Goal: Transaction & Acquisition: Purchase product/service

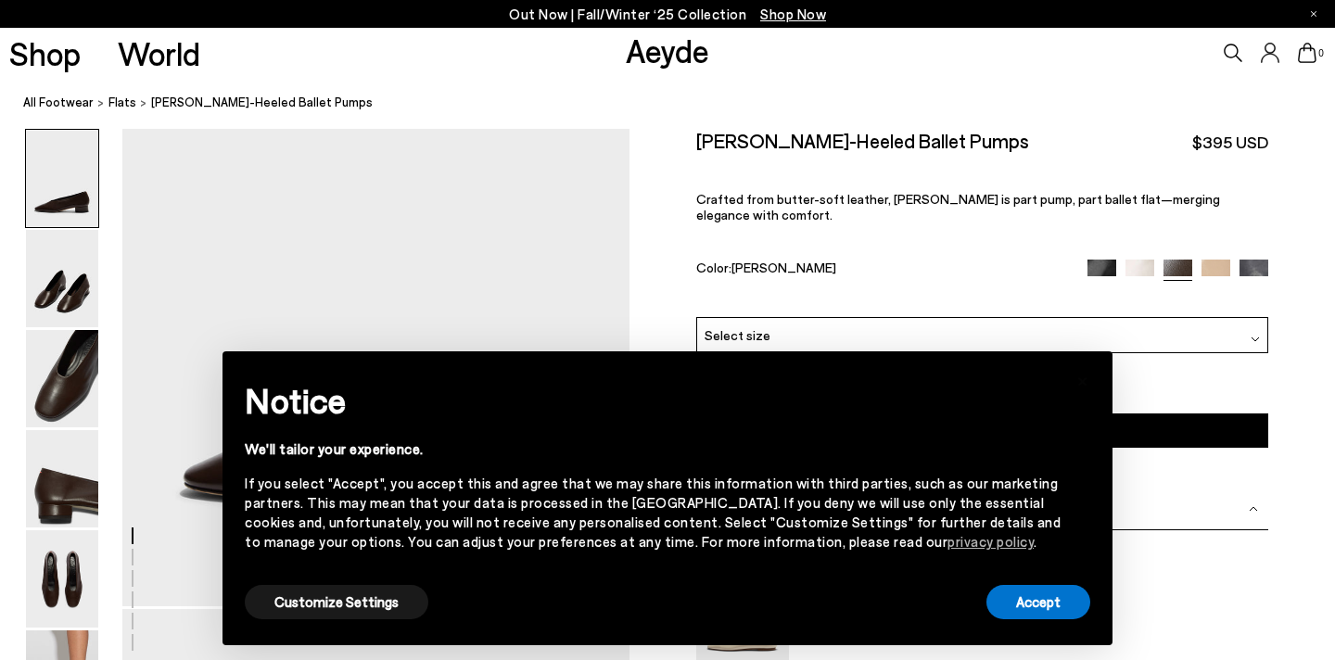
scroll to position [203, 0]
click at [1053, 613] on button "Accept" at bounding box center [1038, 602] width 104 height 34
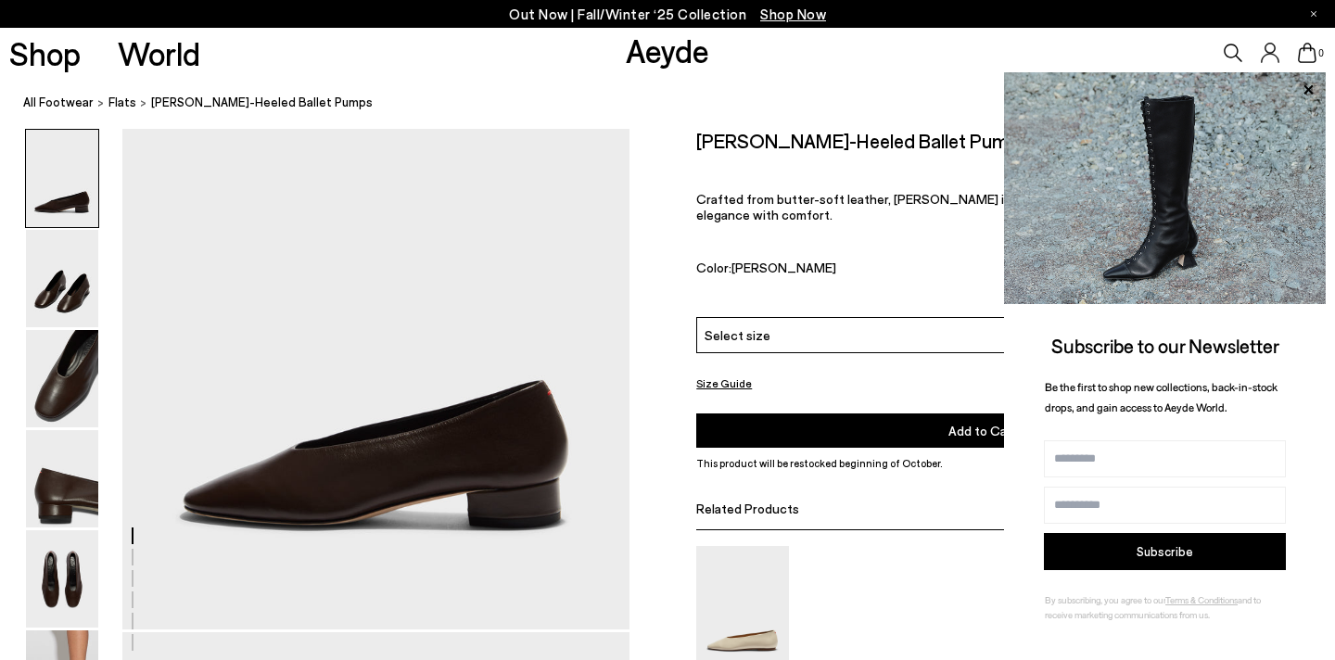
scroll to position [215, 0]
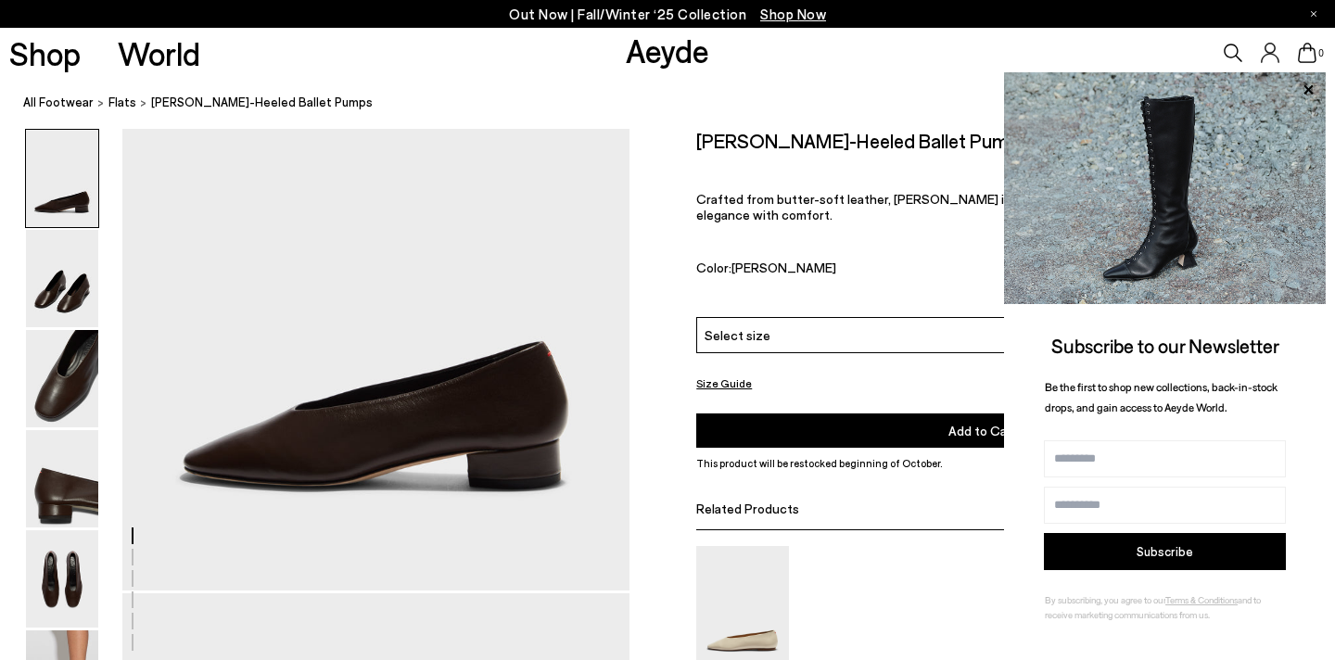
click at [736, 262] on div "Color: [PERSON_NAME]" at bounding box center [882, 269] width 373 height 21
click at [1301, 92] on icon at bounding box center [1308, 90] width 24 height 24
click at [1305, 88] on icon at bounding box center [1308, 90] width 24 height 24
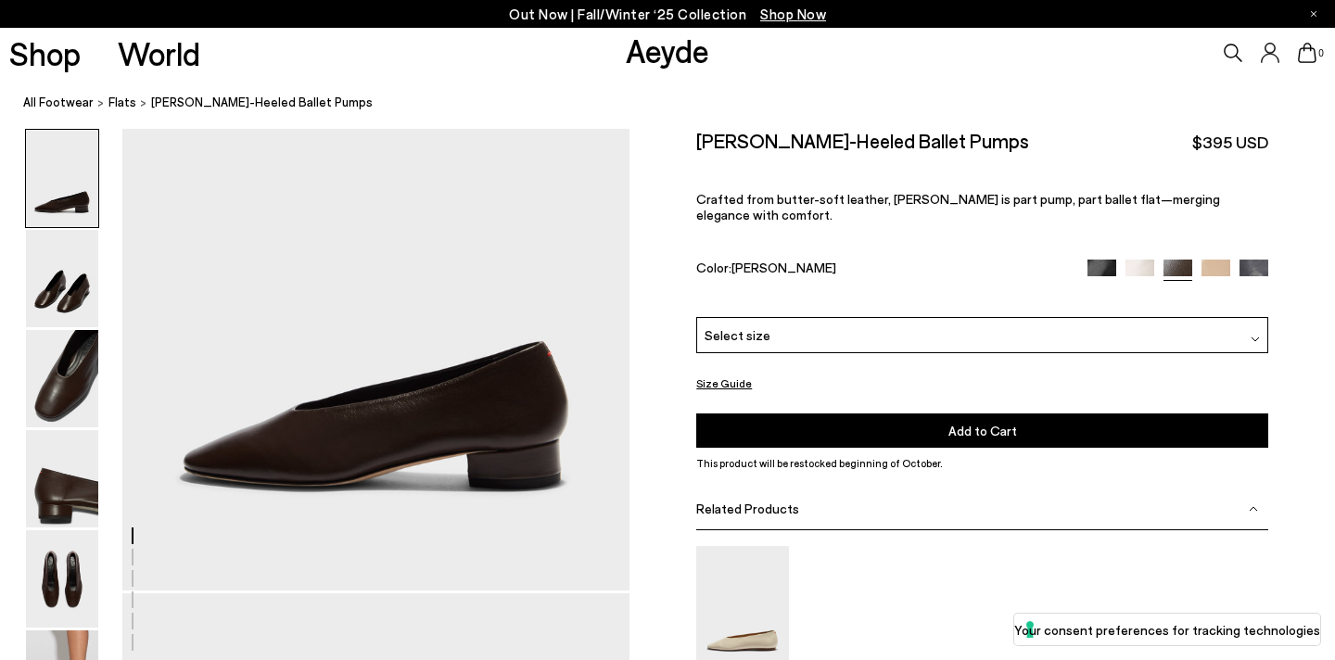
click at [736, 331] on div "Select size" at bounding box center [982, 335] width 572 height 36
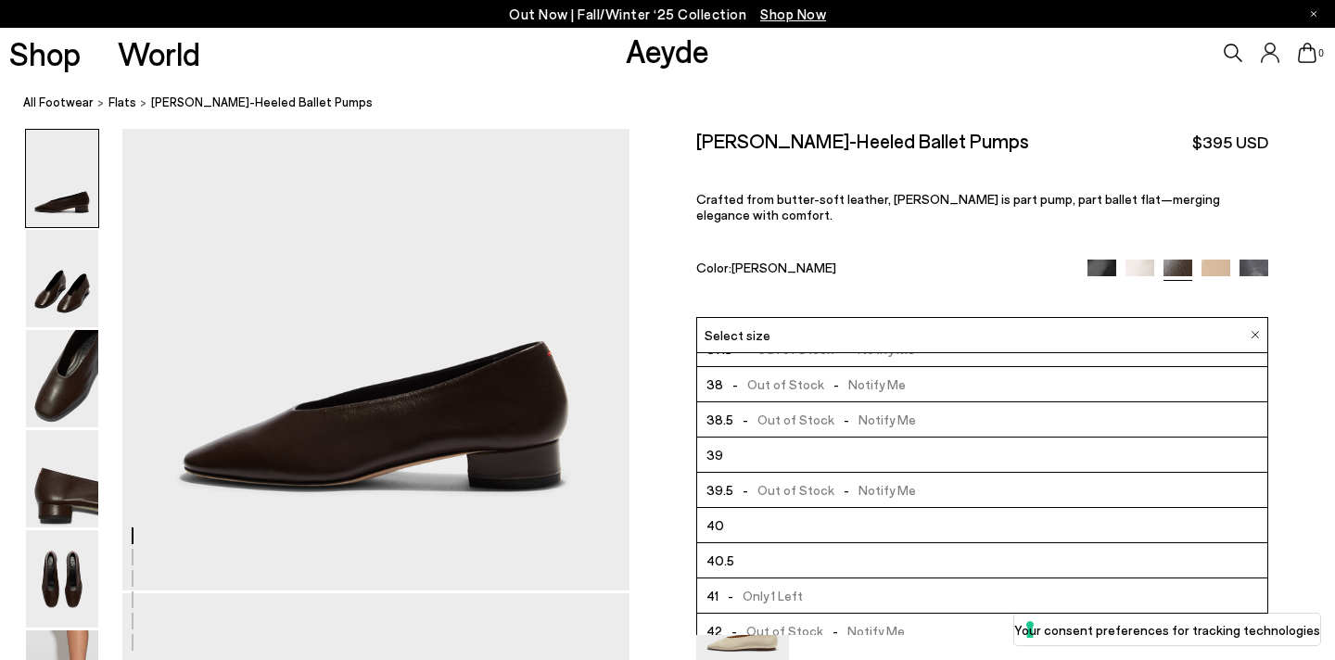
scroll to position [100, 0]
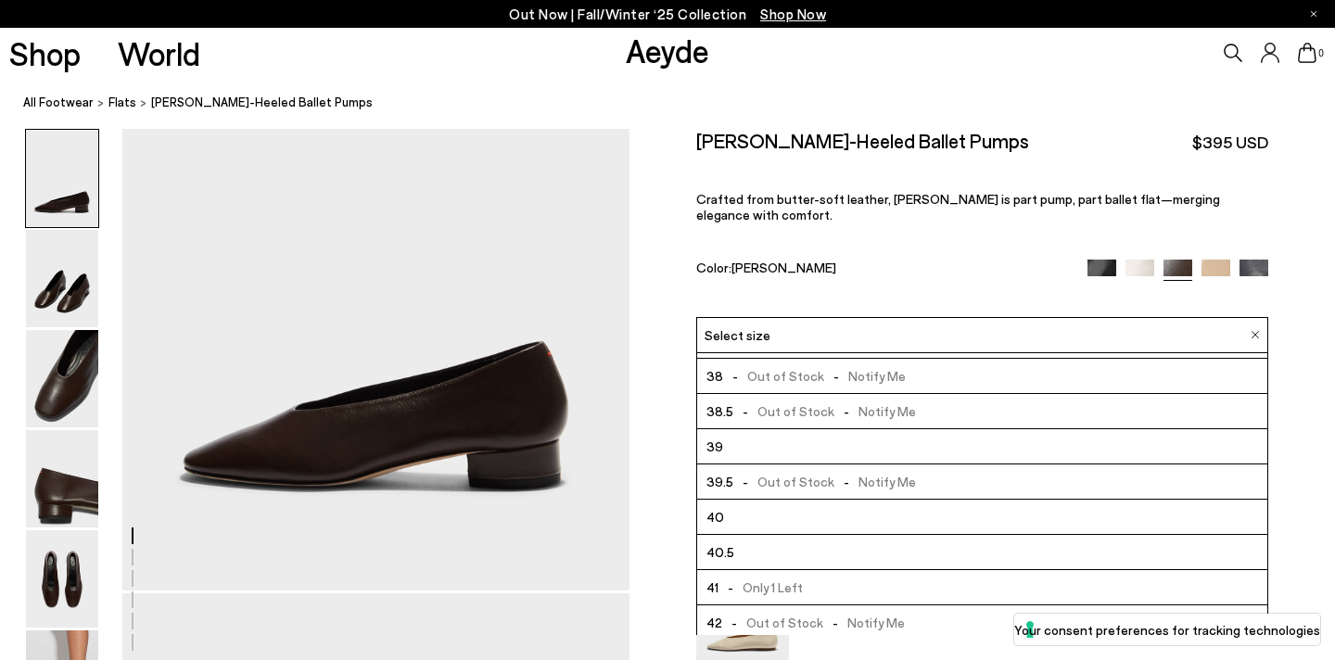
click at [932, 324] on div "Select size" at bounding box center [982, 335] width 572 height 36
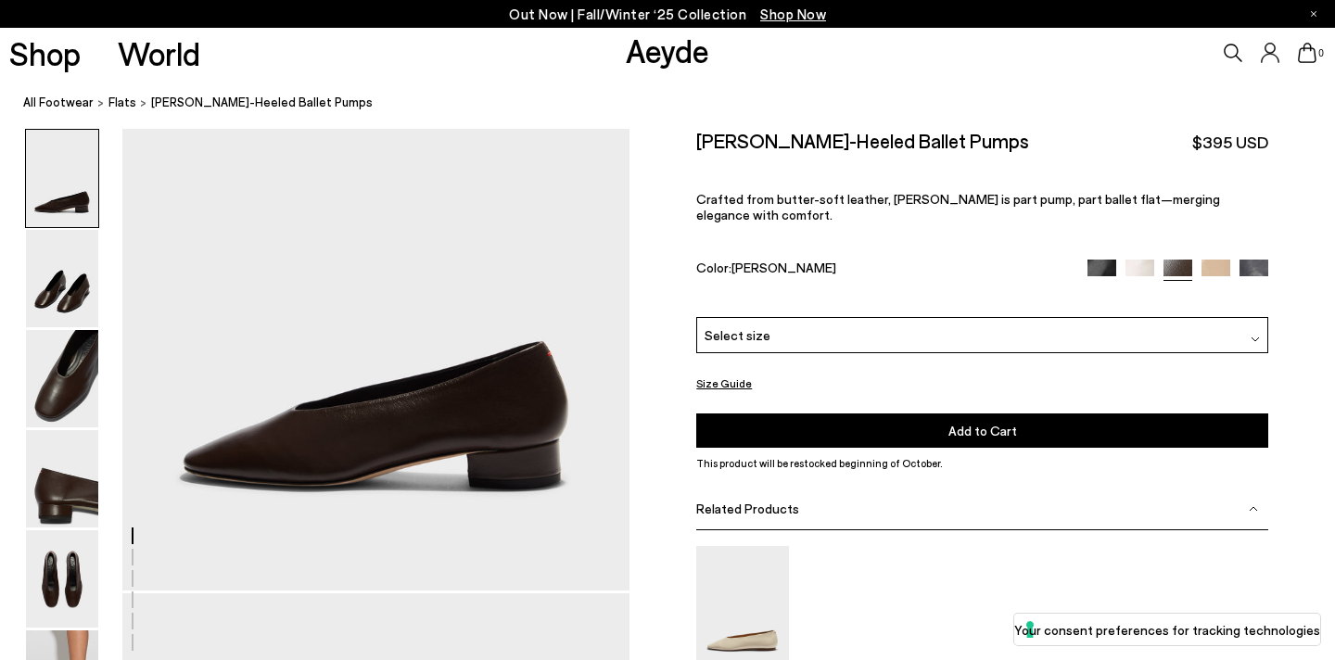
click at [742, 372] on button "Size Guide" at bounding box center [724, 383] width 56 height 23
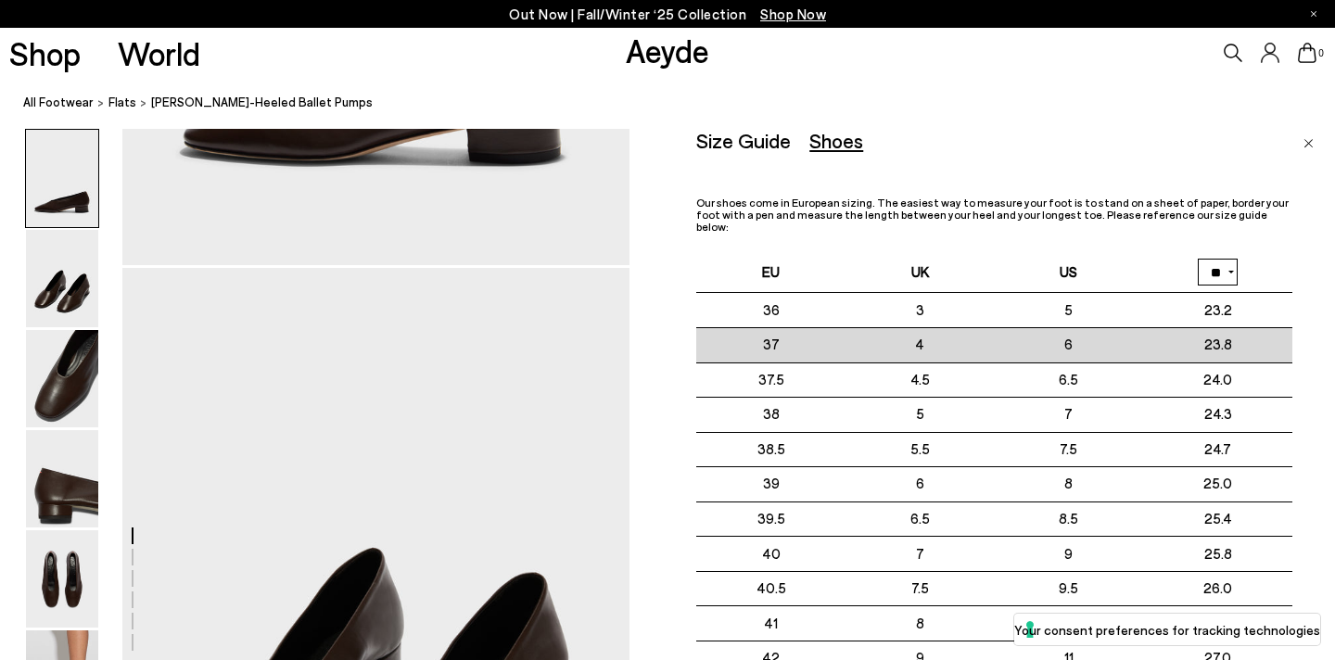
scroll to position [544, 0]
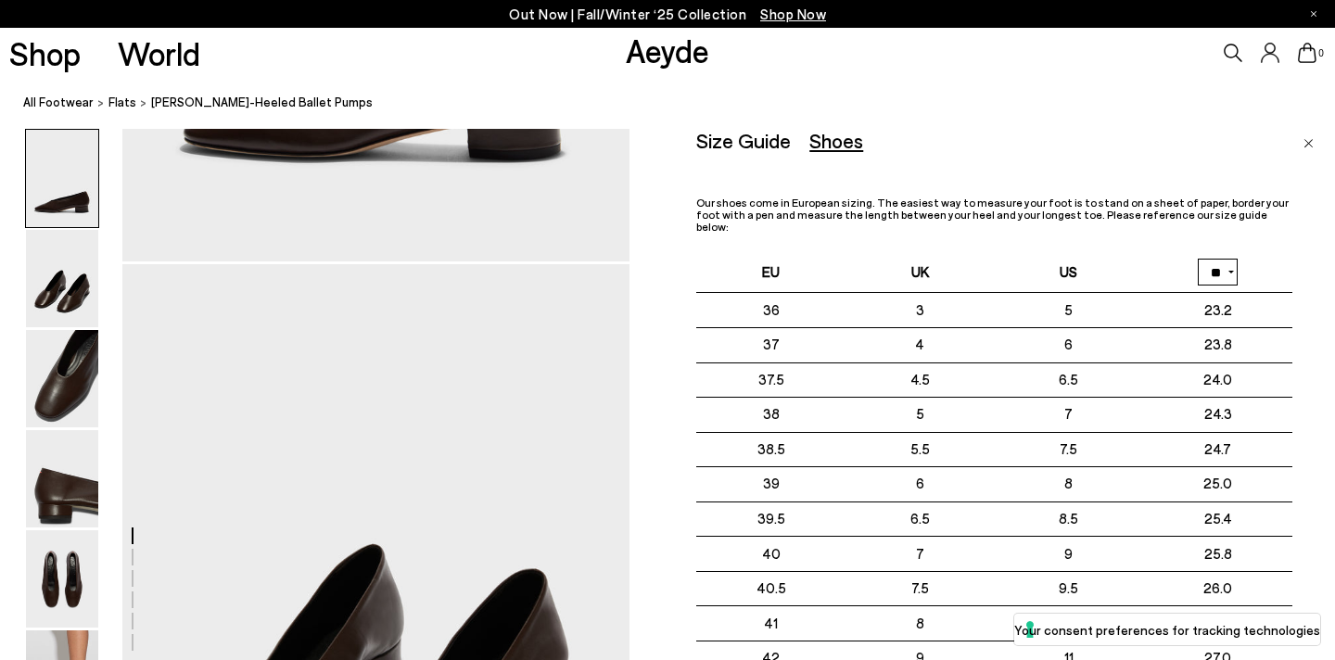
click at [1303, 142] on img "Close" at bounding box center [1308, 143] width 10 height 9
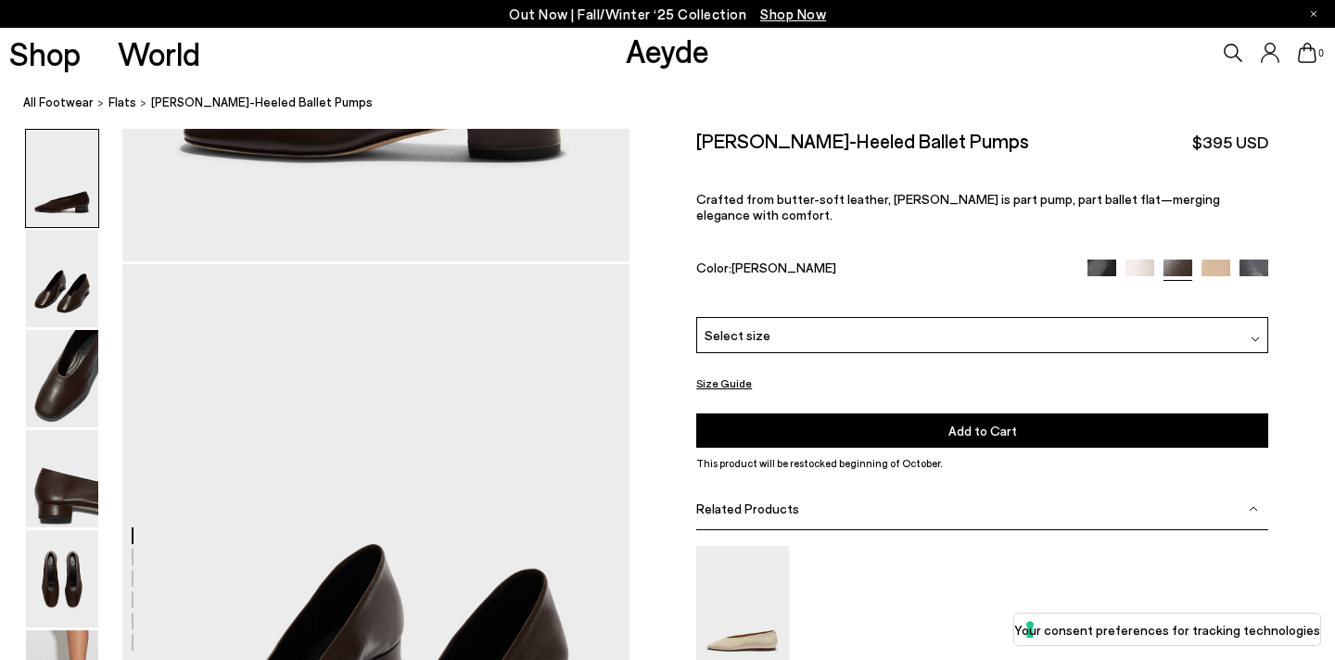
click at [942, 325] on div "Select size" at bounding box center [982, 335] width 572 height 36
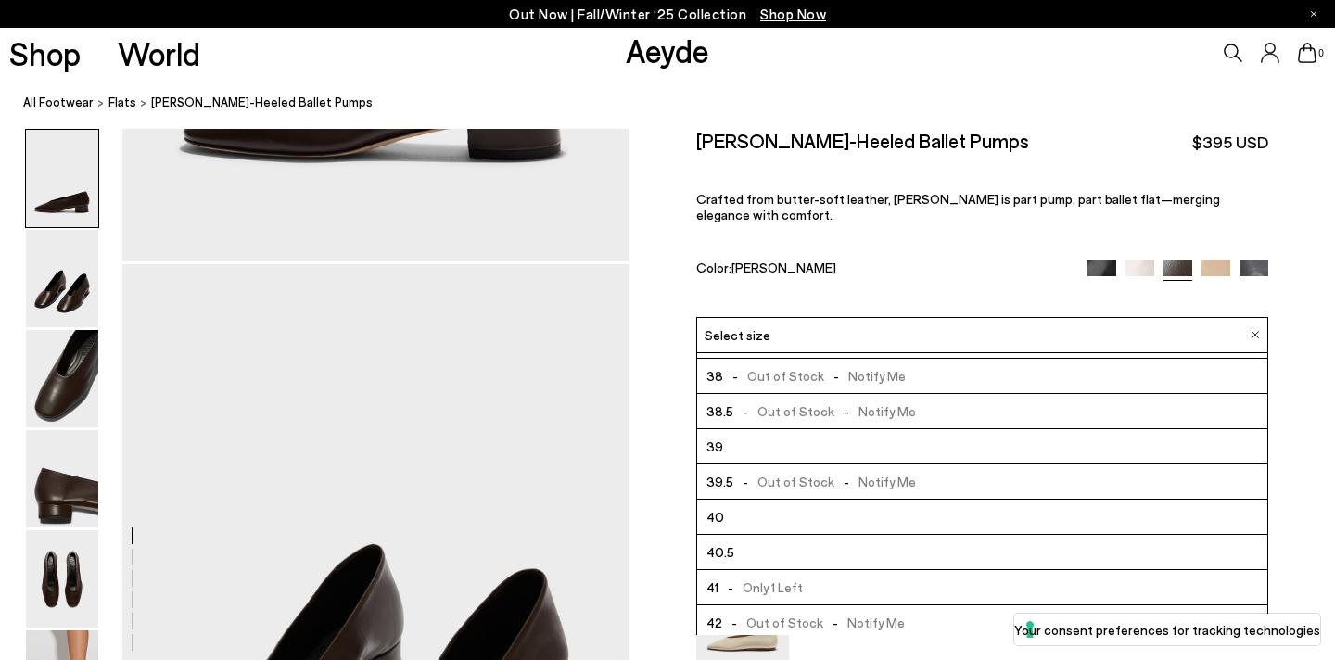
scroll to position [106, 0]
click at [823, 511] on li "40" at bounding box center [982, 511] width 570 height 35
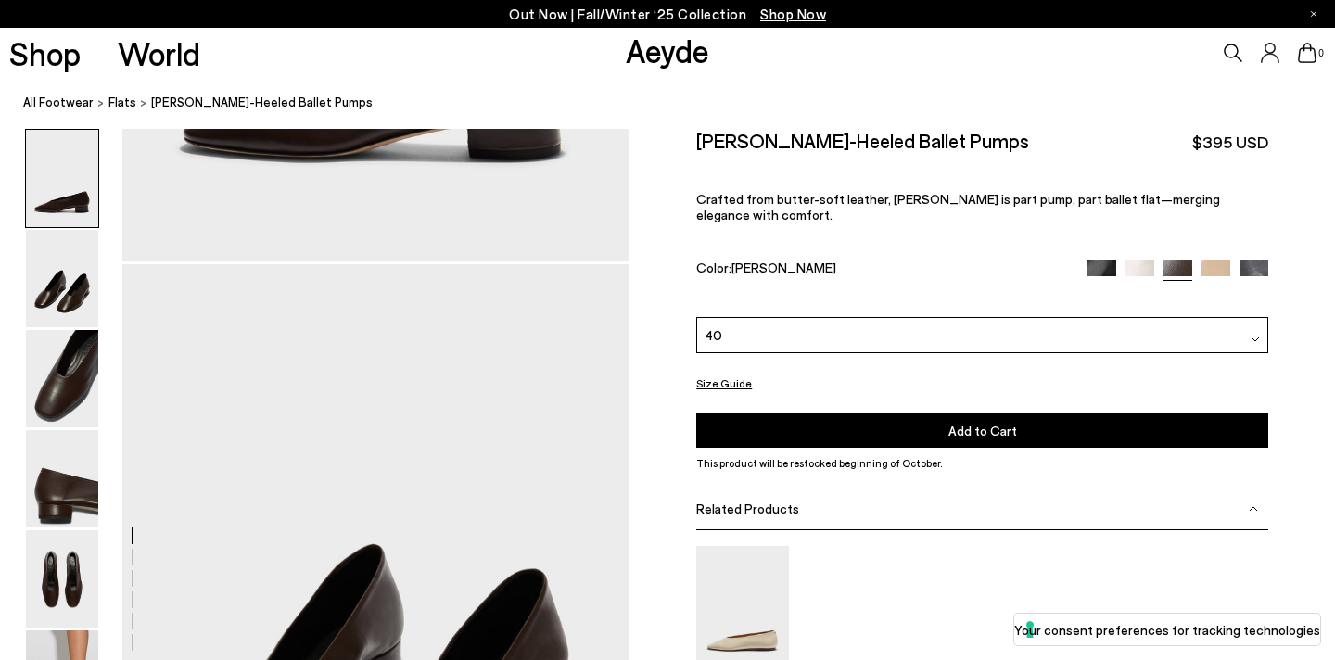
click at [827, 328] on div "40" at bounding box center [982, 335] width 572 height 36
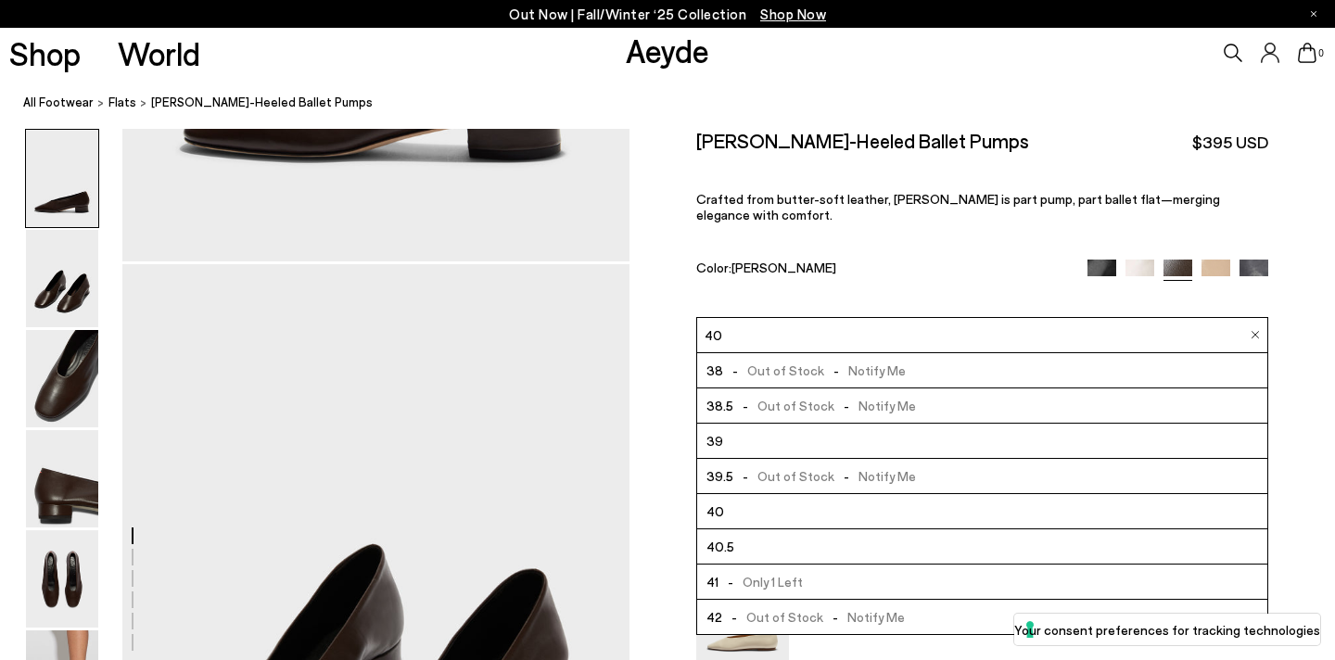
click at [813, 533] on li "40.5" at bounding box center [982, 546] width 570 height 35
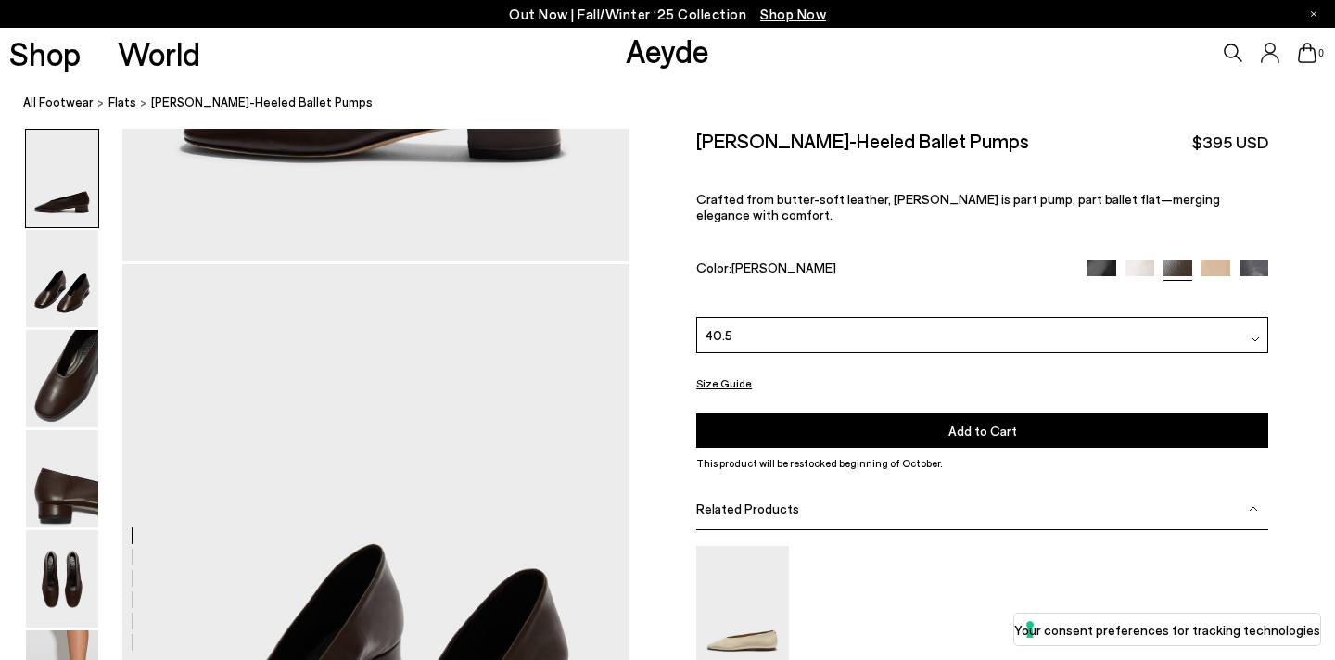
click at [715, 372] on button "Size Guide" at bounding box center [724, 383] width 56 height 23
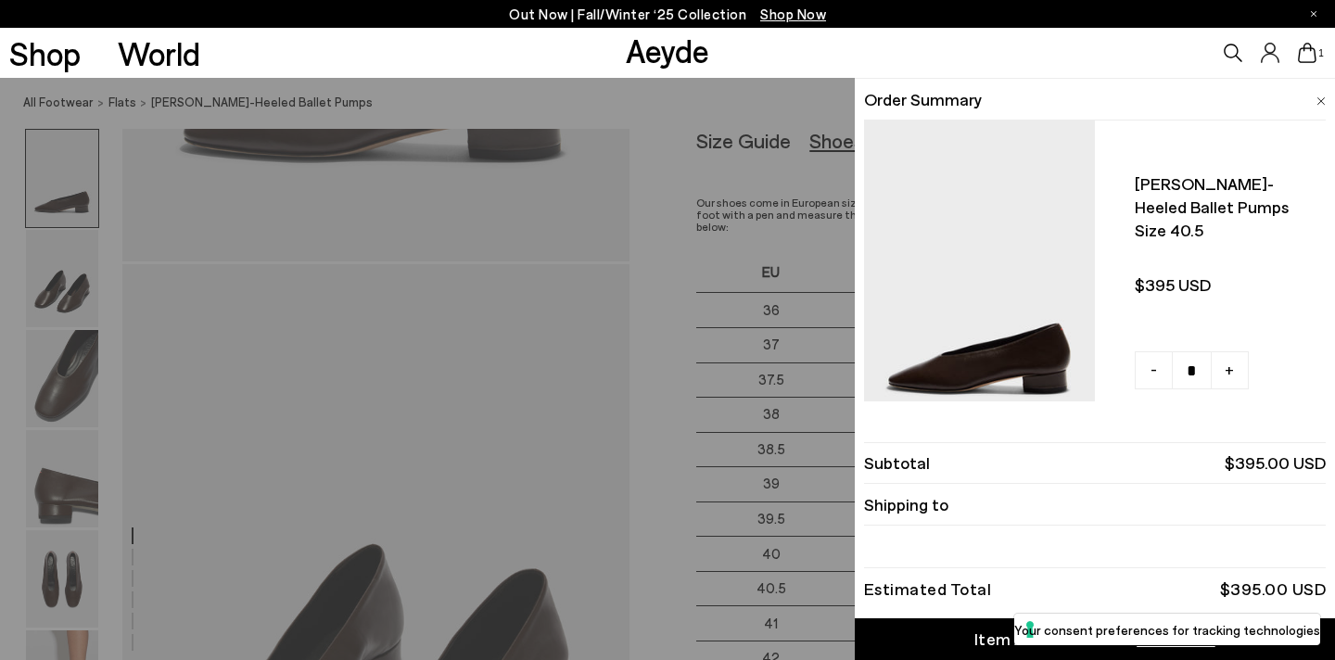
click at [1318, 101] on img at bounding box center [1320, 101] width 9 height 8
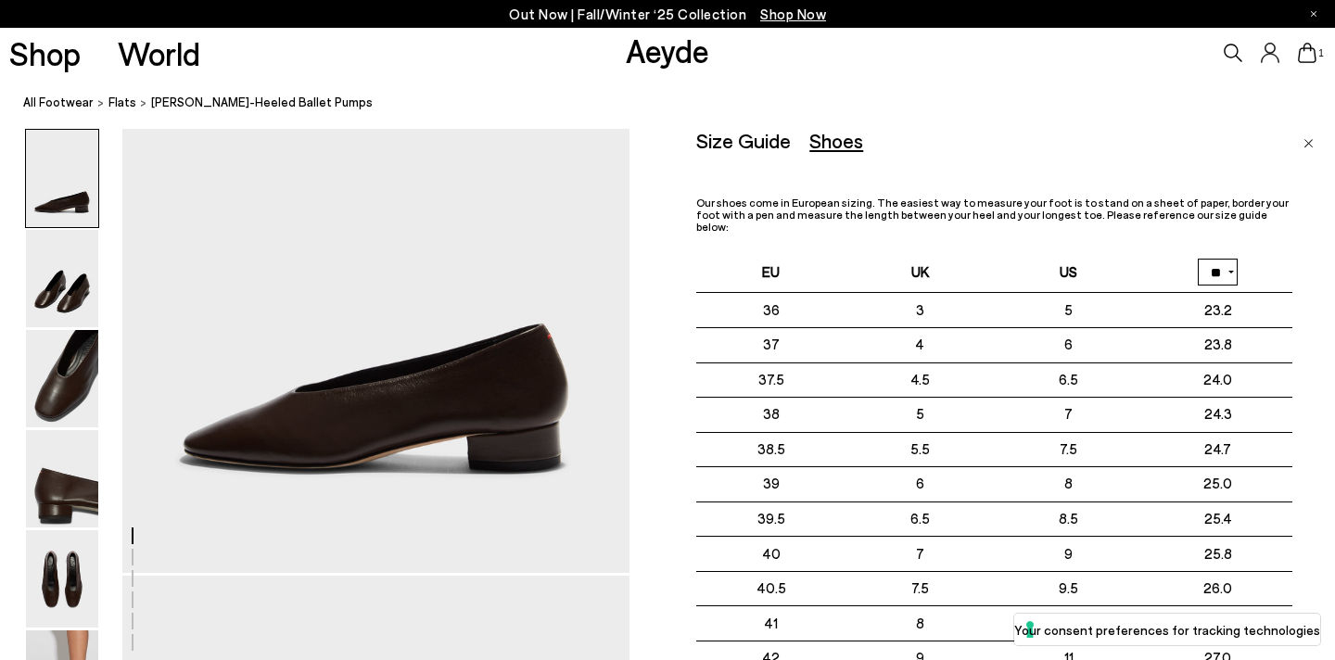
scroll to position [119, 0]
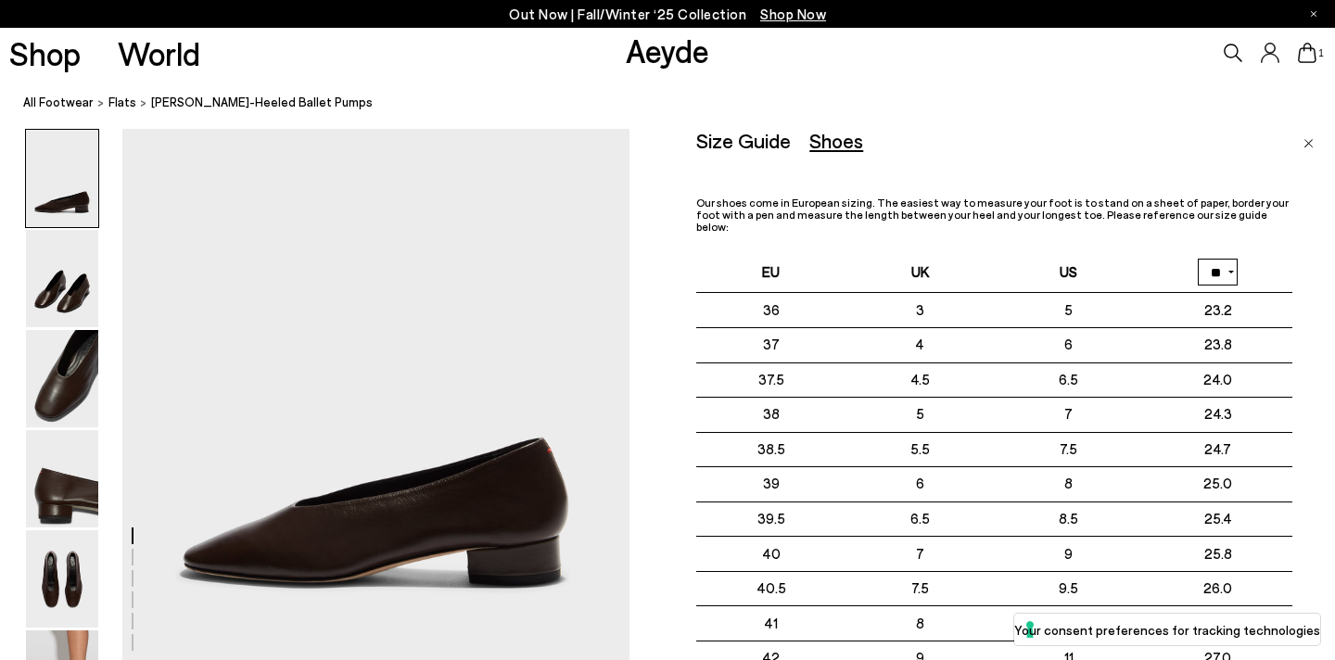
click at [1308, 139] on img "Close" at bounding box center [1308, 143] width 10 height 9
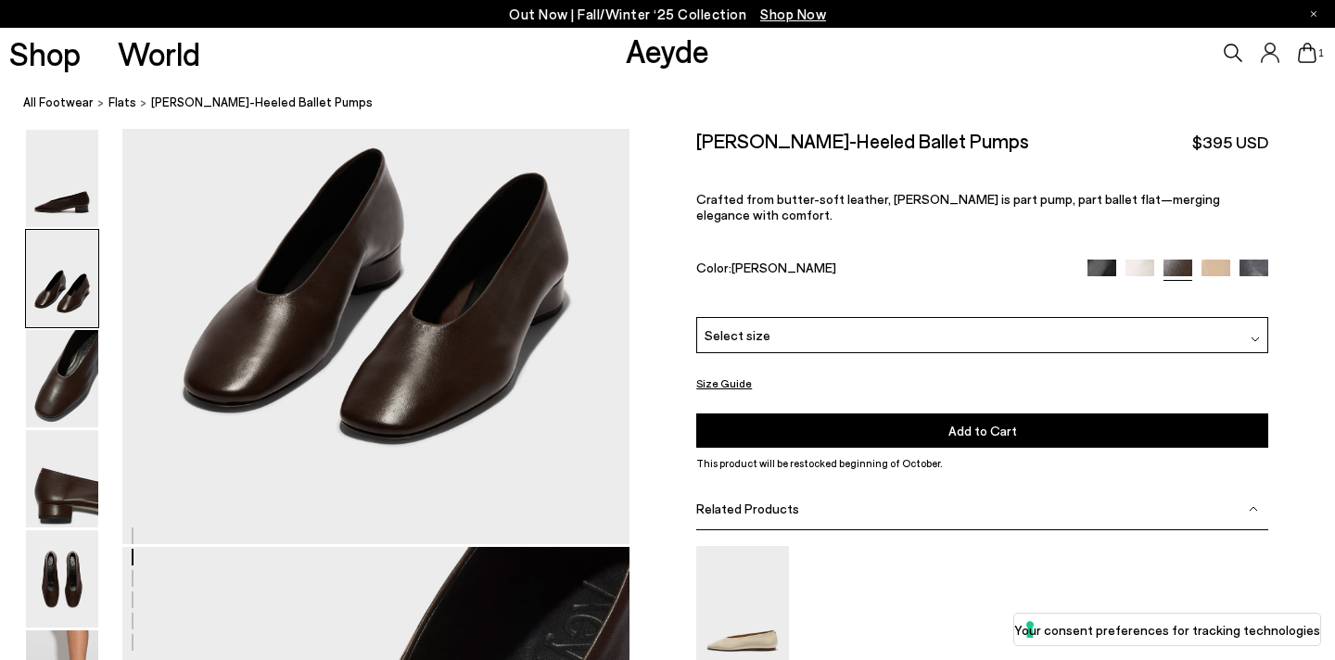
scroll to position [70, 0]
